Goal: Task Accomplishment & Management: Complete application form

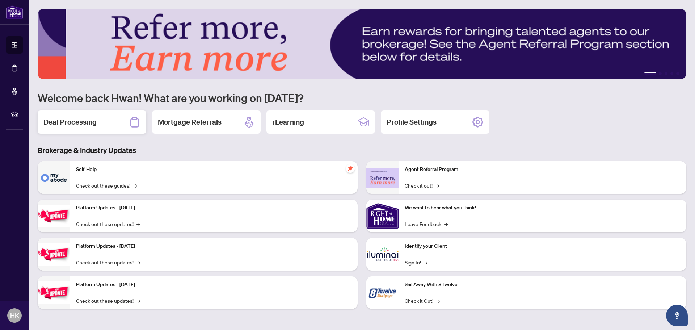
click at [105, 127] on div "Deal Processing" at bounding box center [92, 121] width 109 height 23
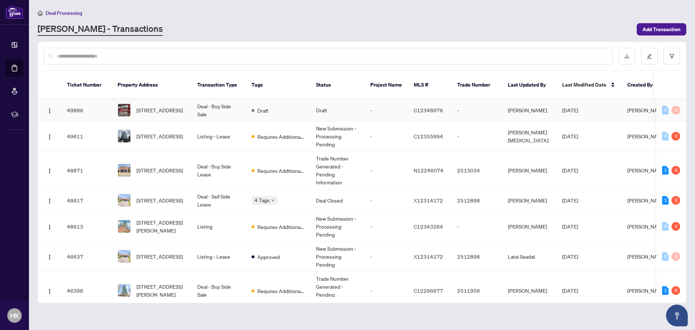
click at [167, 107] on span "[STREET_ADDRESS]" at bounding box center [159, 110] width 46 height 8
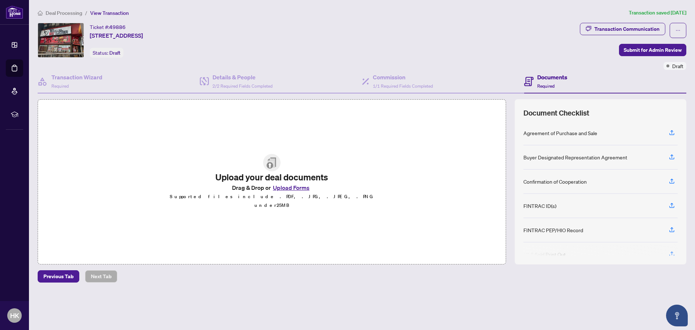
click at [296, 192] on button "Upload Forms" at bounding box center [291, 187] width 41 height 9
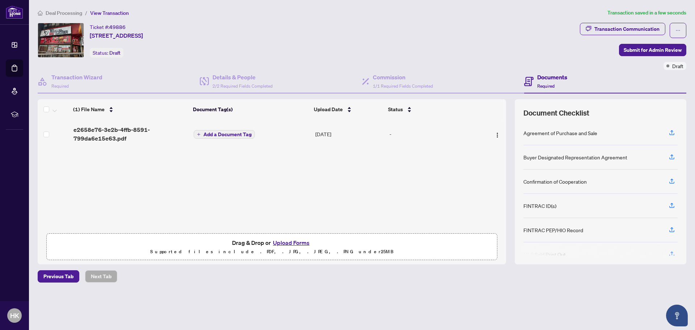
click at [284, 244] on button "Upload Forms" at bounding box center [291, 242] width 41 height 9
click at [114, 13] on span "View Transaction" at bounding box center [109, 13] width 39 height 7
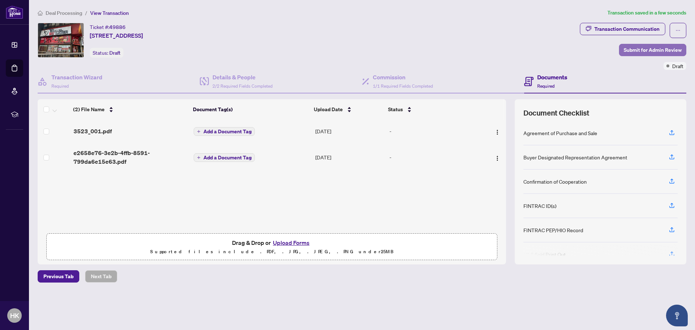
click at [646, 52] on span "Submit for Admin Review" at bounding box center [653, 50] width 58 height 12
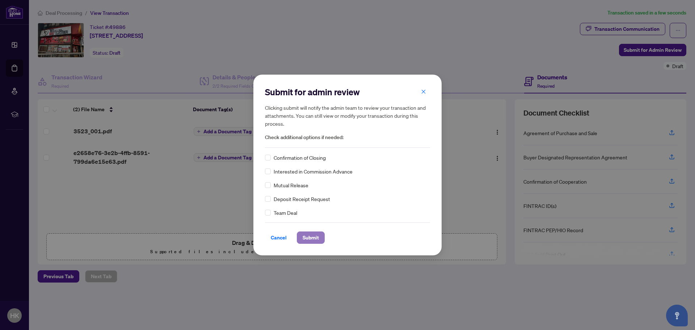
click at [315, 240] on span "Submit" at bounding box center [311, 238] width 16 height 12
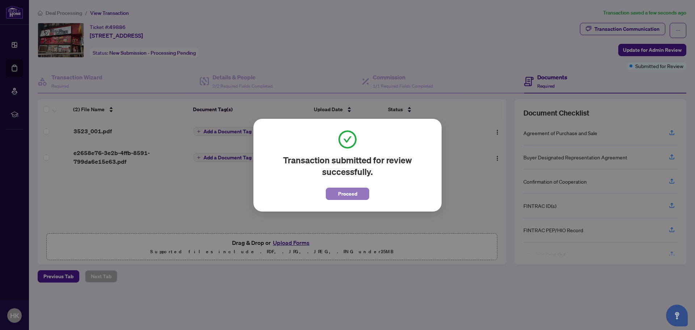
click at [359, 191] on button "Proceed" at bounding box center [347, 193] width 43 height 12
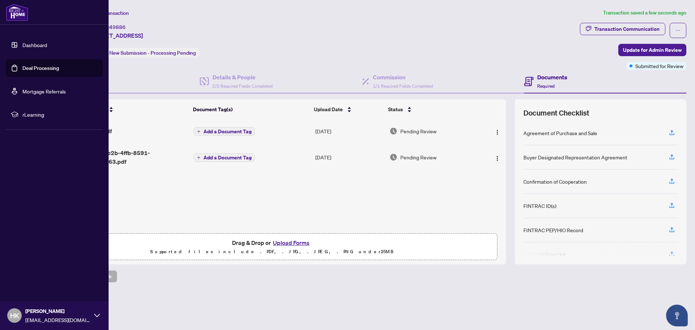
click at [34, 65] on link "Deal Processing" at bounding box center [40, 68] width 37 height 7
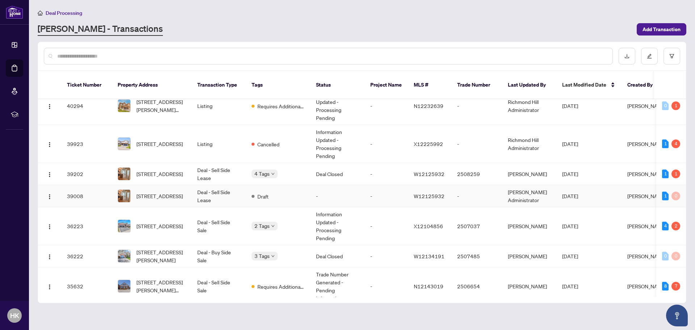
scroll to position [429, 0]
